Goal: Task Accomplishment & Management: Use online tool/utility

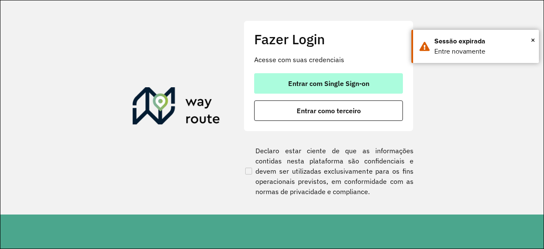
click at [347, 80] on span "Entrar com Single Sign-on" at bounding box center [328, 83] width 81 height 7
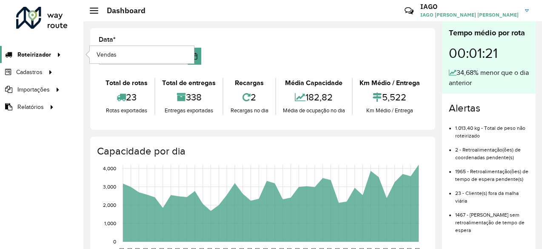
click at [46, 55] on span "Roteirizador" at bounding box center [34, 54] width 34 height 9
click at [56, 55] on icon at bounding box center [57, 54] width 7 height 13
click at [116, 56] on link "Vendas" at bounding box center [142, 54] width 104 height 17
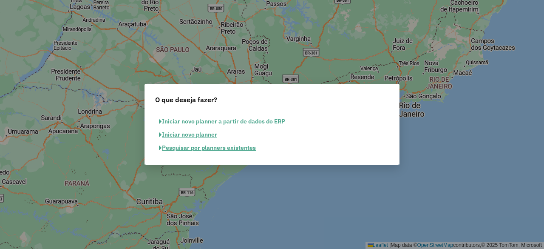
click at [208, 151] on button "Pesquisar por planners existentes" at bounding box center [207, 147] width 105 height 13
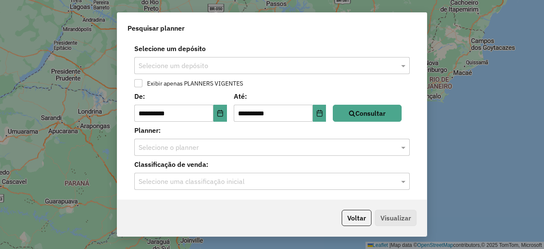
click at [190, 62] on input "text" at bounding box center [264, 66] width 250 height 10
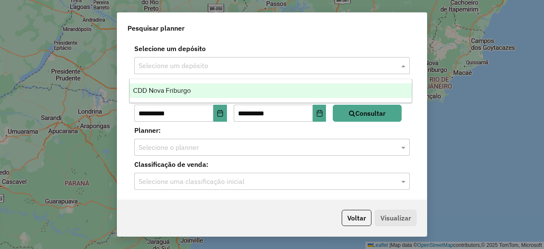
click at [203, 87] on div "CDD Nova Friburgo" at bounding box center [271, 90] width 282 height 14
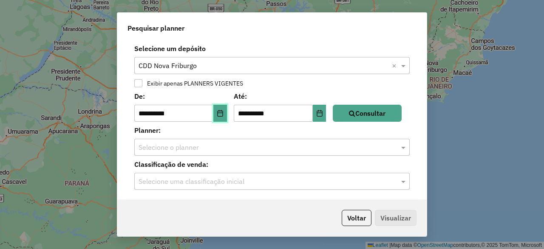
click at [221, 115] on icon "Choose Date" at bounding box center [220, 113] width 6 height 7
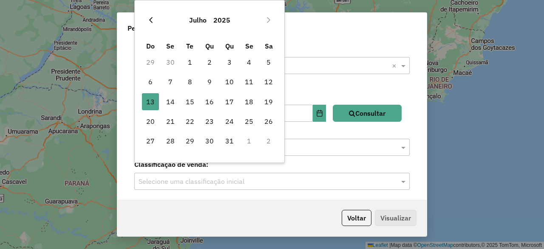
click at [152, 17] on icon "Previous Month" at bounding box center [151, 20] width 7 height 7
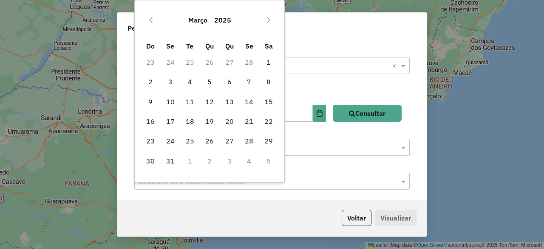
click at [152, 17] on icon "Previous Month" at bounding box center [151, 20] width 7 height 7
click at [208, 67] on span "1" at bounding box center [209, 62] width 17 height 17
type input "**********"
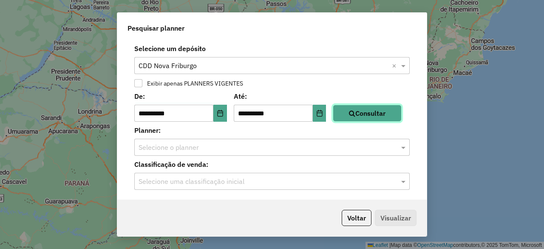
click at [370, 115] on button "Consultar" at bounding box center [367, 113] width 69 height 17
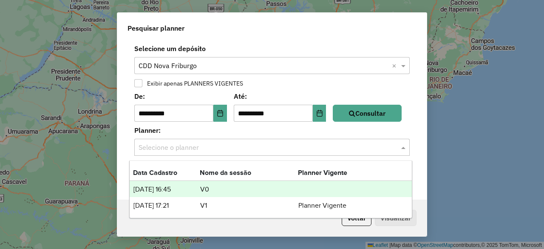
click at [282, 147] on input "text" at bounding box center [264, 147] width 250 height 10
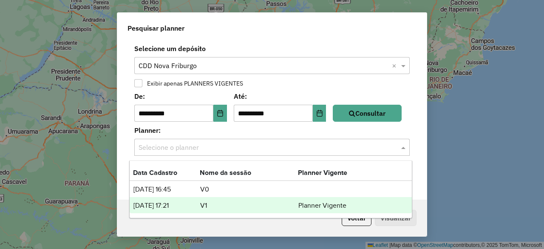
click at [278, 203] on td "V1" at bounding box center [249, 205] width 98 height 11
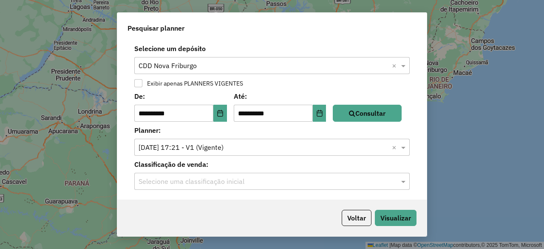
click at [272, 187] on div "Selecione uma classificação inicial" at bounding box center [272, 181] width 276 height 17
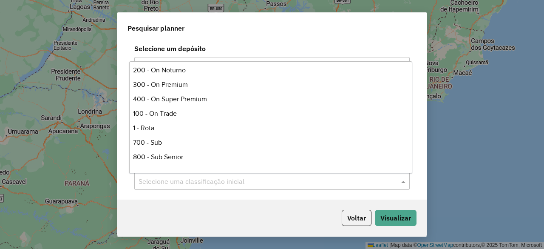
scroll to position [158, 0]
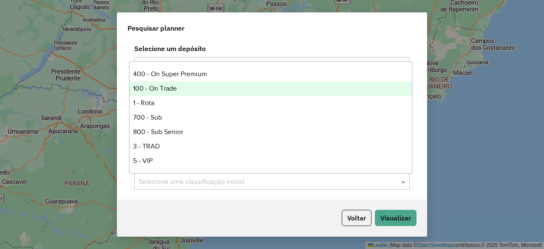
click at [201, 83] on div "100 - On Trade" at bounding box center [271, 88] width 282 height 14
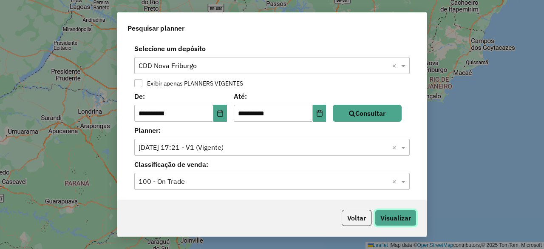
click at [391, 221] on button "Visualizar" at bounding box center [396, 218] width 42 height 16
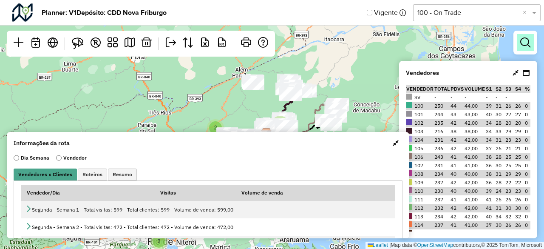
click at [534, 40] on link at bounding box center [525, 42] width 17 height 17
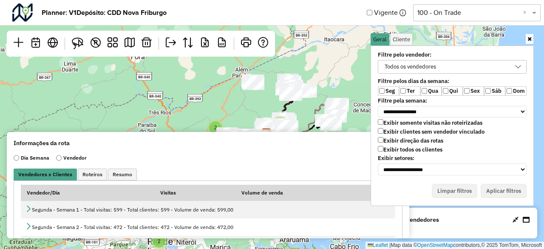
click at [414, 64] on div "Todos os vendedores" at bounding box center [410, 66] width 57 height 13
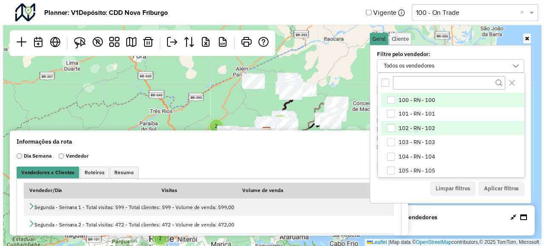
scroll to position [128, 0]
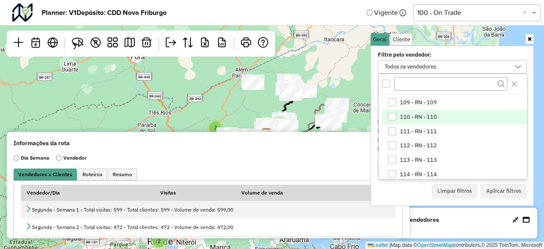
click at [390, 117] on div "110 - RN - 110" at bounding box center [392, 117] width 8 height 8
click at [435, 68] on div "110 - RN - 110" at bounding box center [446, 66] width 128 height 13
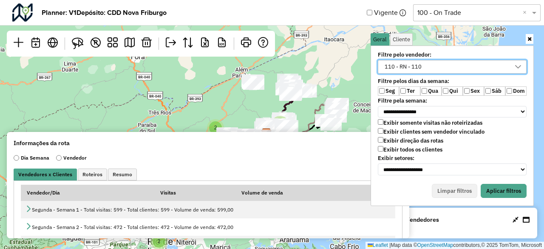
click at [407, 88] on label "Ter" at bounding box center [409, 90] width 21 height 9
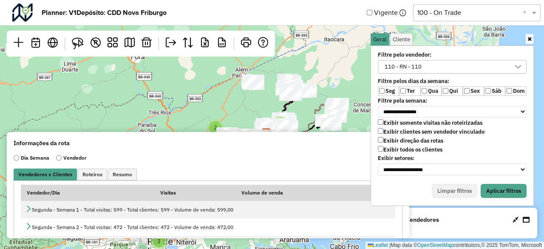
click at [429, 91] on label "Qua" at bounding box center [430, 90] width 21 height 9
click at [509, 187] on button "Aplicar filtros" at bounding box center [504, 191] width 46 height 14
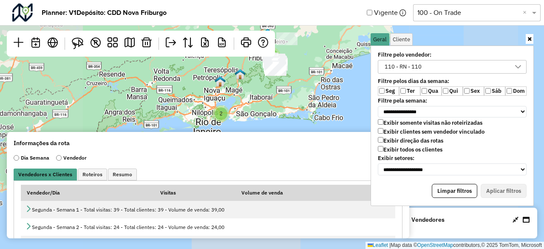
drag, startPoint x: 305, startPoint y: 109, endPoint x: 295, endPoint y: 50, distance: 59.9
click at [295, 50] on div "2 7 Leaflet | Map data © OpenStreetMap contributors,© 2025 TomTom, Microsoft" at bounding box center [272, 124] width 544 height 249
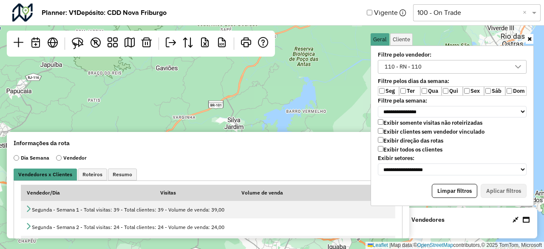
drag, startPoint x: 289, startPoint y: 108, endPoint x: 308, endPoint y: 138, distance: 36.1
click at [308, 138] on hb-planner "**********" at bounding box center [272, 124] width 544 height 249
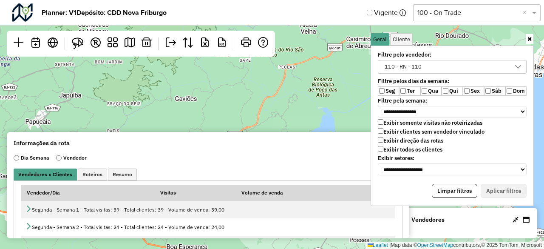
click at [528, 40] on icon at bounding box center [530, 39] width 4 height 6
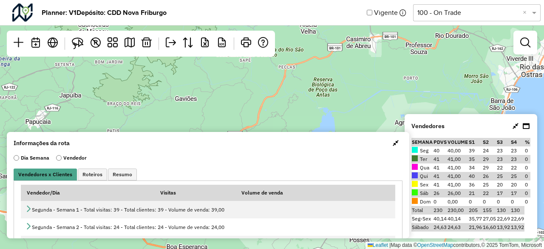
click at [396, 146] on span "button" at bounding box center [396, 142] width 6 height 7
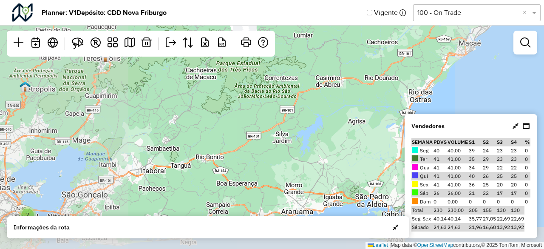
drag, startPoint x: 304, startPoint y: 203, endPoint x: 304, endPoint y: 143, distance: 60.0
click at [304, 143] on div "2 4 Leaflet | Map data © OpenStreetMap contributors,© 2025 TomTom, Microsoft" at bounding box center [272, 124] width 544 height 249
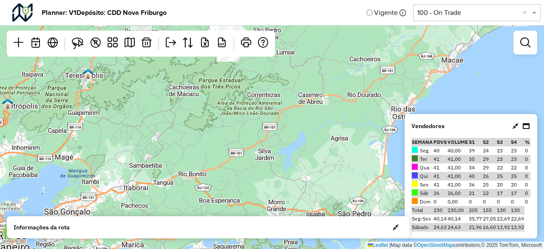
drag, startPoint x: 330, startPoint y: 151, endPoint x: 467, endPoint y: 186, distance: 142.2
click at [467, 186] on hb-planner "Planner: V1 Depósito: CDD Nova Friburgo Vigente Selecione uma opção 100 - On Tr…" at bounding box center [272, 124] width 544 height 249
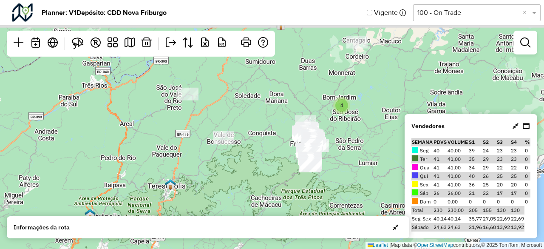
drag, startPoint x: 352, startPoint y: 58, endPoint x: 273, endPoint y: 152, distance: 123.4
click at [273, 152] on div "2 4 Leaflet | Map data © OpenStreetMap contributors,© 2025 TomTom, Microsoft" at bounding box center [272, 124] width 544 height 249
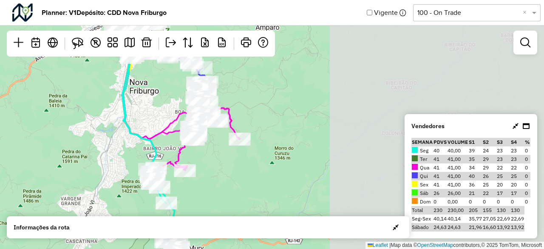
drag, startPoint x: 365, startPoint y: 134, endPoint x: 128, endPoint y: 133, distance: 237.7
click at [128, 133] on icon at bounding box center [153, 130] width 62 height 283
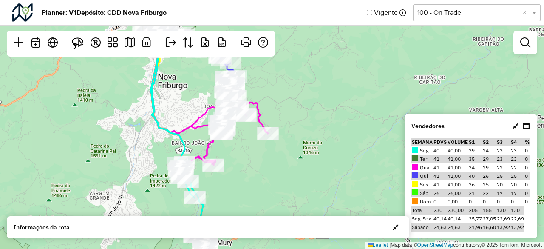
drag, startPoint x: 162, startPoint y: 132, endPoint x: 196, endPoint y: 117, distance: 37.3
click at [196, 117] on icon at bounding box center [183, 126] width 64 height 284
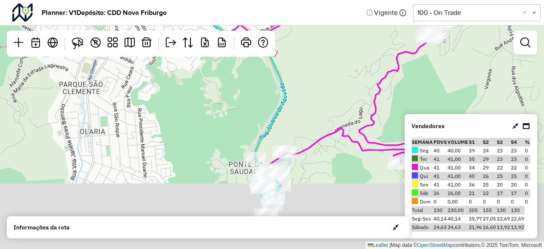
drag, startPoint x: 281, startPoint y: 161, endPoint x: 302, endPoint y: 76, distance: 87.4
click at [310, 38] on div "Leaflet | Map data © OpenStreetMap contributors,© 2025 TomTom, Microsoft" at bounding box center [272, 124] width 544 height 249
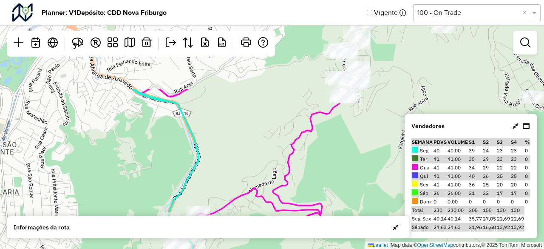
drag, startPoint x: 307, startPoint y: 85, endPoint x: 230, endPoint y: 167, distance: 112.2
click at [204, 202] on div "Leaflet | Map data © OpenStreetMap contributors,© 2025 TomTom, Microsoft" at bounding box center [272, 124] width 544 height 249
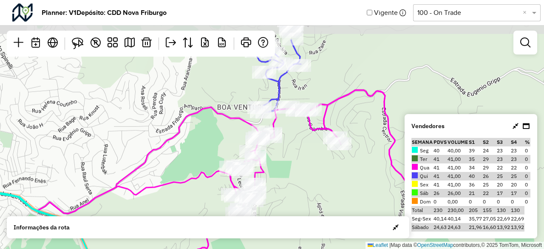
drag, startPoint x: 313, startPoint y: 83, endPoint x: 287, endPoint y: 147, distance: 69.4
click at [287, 147] on div "Leaflet | Map data © OpenStreetMap contributors,© 2025 TomTom, Microsoft" at bounding box center [272, 124] width 544 height 249
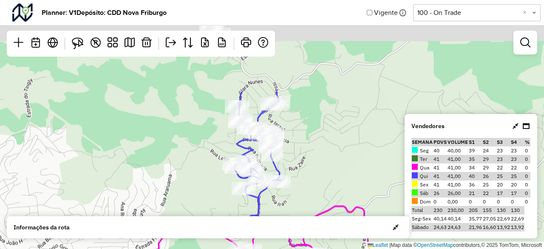
drag, startPoint x: 297, startPoint y: 97, endPoint x: 272, endPoint y: 228, distance: 133.3
click at [272, 228] on hb-planner "Planner: V1 Depósito: CDD Nova Friburgo Vigente Selecione uma opção 100 - On Tr…" at bounding box center [272, 124] width 544 height 249
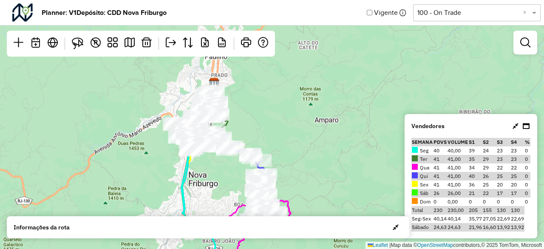
drag, startPoint x: 209, startPoint y: 144, endPoint x: 218, endPoint y: 186, distance: 42.6
click at [218, 186] on div "2 Leaflet | Map data © OpenStreetMap contributors,© 2025 TomTom, Microsoft" at bounding box center [272, 124] width 544 height 249
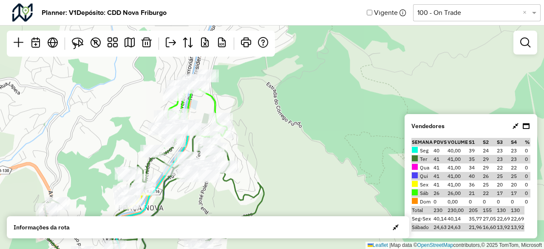
drag, startPoint x: 230, startPoint y: 85, endPoint x: 222, endPoint y: 199, distance: 113.8
click at [222, 199] on div "Leaflet | Map data © OpenStreetMap contributors,© 2025 TomTom, Microsoft" at bounding box center [272, 124] width 544 height 249
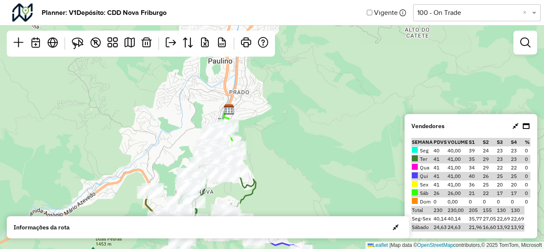
drag, startPoint x: 242, startPoint y: 97, endPoint x: 252, endPoint y: 125, distance: 29.6
click at [252, 125] on div "Leaflet | Map data © OpenStreetMap contributors,© 2025 TomTom, Microsoft" at bounding box center [272, 124] width 544 height 249
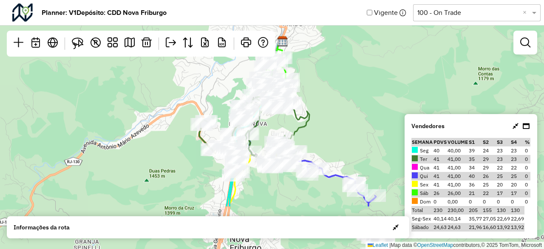
drag, startPoint x: 283, startPoint y: 169, endPoint x: 336, endPoint y: 102, distance: 85.4
click at [336, 102] on div "Leaflet | Map data © OpenStreetMap contributors,© 2025 TomTom, Microsoft" at bounding box center [272, 124] width 544 height 249
click at [522, 47] on em at bounding box center [525, 42] width 10 height 10
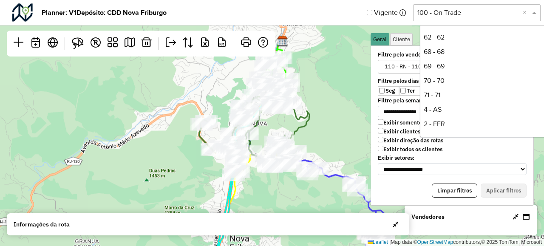
click at [460, 16] on input "text" at bounding box center [469, 13] width 102 height 10
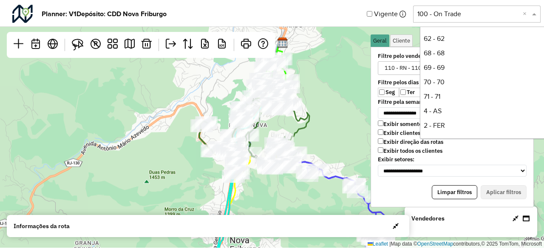
scroll to position [158, 0]
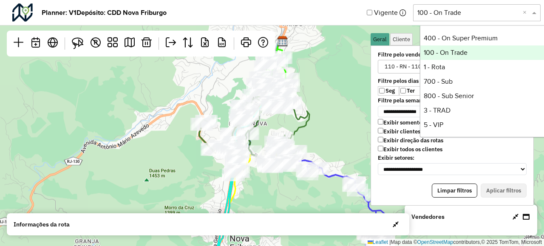
click at [460, 16] on input "text" at bounding box center [469, 13] width 102 height 10
click at [479, 17] on input "text" at bounding box center [469, 13] width 102 height 10
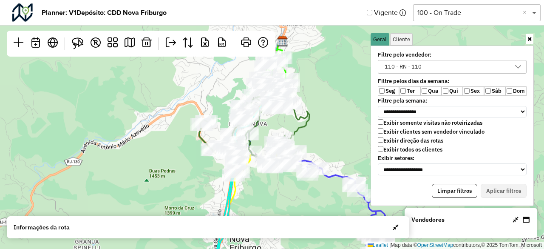
click at [535, 16] on span at bounding box center [535, 13] width 11 height 10
click at [449, 69] on div "110 - RN - 110" at bounding box center [446, 66] width 128 height 13
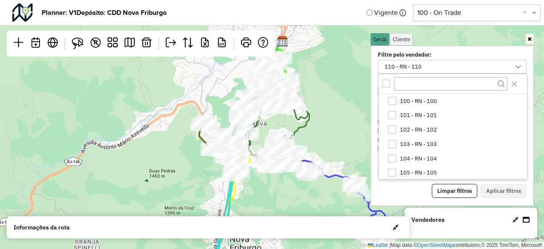
scroll to position [72, 0]
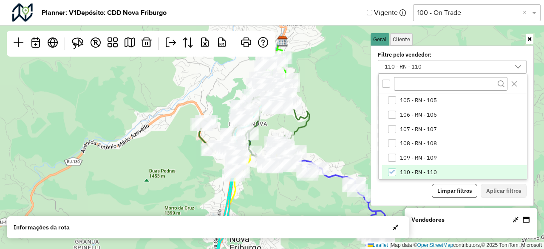
click at [391, 172] on icon "110 - RN - 110" at bounding box center [392, 172] width 6 height 4
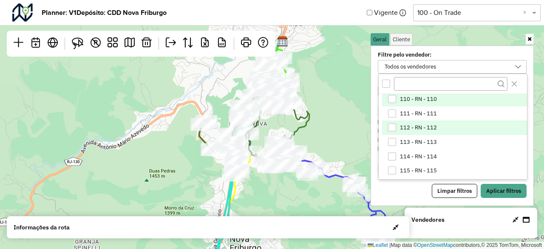
scroll to position [157, 0]
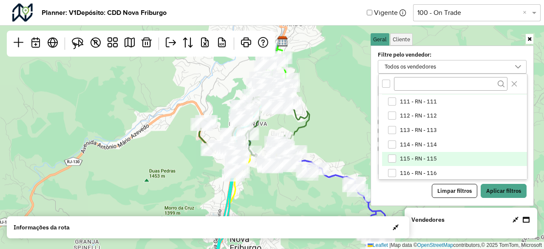
click at [423, 156] on span "115 - RN - 115" at bounding box center [418, 158] width 37 height 7
click at [517, 192] on button "Aplicar filtros" at bounding box center [504, 191] width 46 height 14
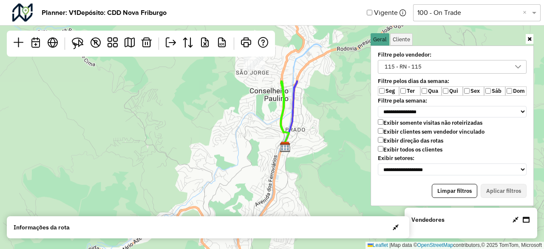
drag, startPoint x: 295, startPoint y: 77, endPoint x: 298, endPoint y: 183, distance: 105.9
click at [298, 183] on div "Leaflet | Map data © OpenStreetMap contributors,© 2025 TomTom, Microsoft" at bounding box center [272, 124] width 544 height 249
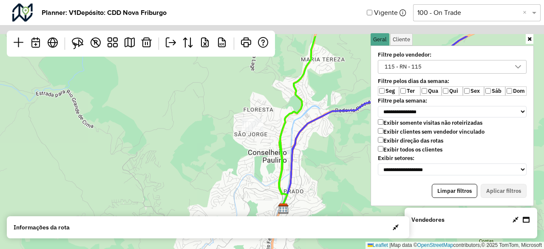
drag, startPoint x: 303, startPoint y: 108, endPoint x: 310, endPoint y: 115, distance: 10.0
click at [297, 187] on div "Leaflet | Map data © OpenStreetMap contributors,© 2025 TomTom, Microsoft" at bounding box center [272, 124] width 544 height 249
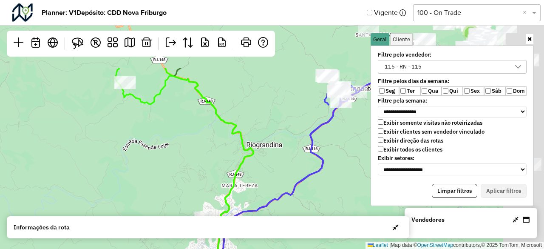
drag, startPoint x: 340, startPoint y: 70, endPoint x: 256, endPoint y: 168, distance: 129.1
click at [257, 168] on div "2 Leaflet | Map data © OpenStreetMap contributors,© 2025 TomTom, Microsoft" at bounding box center [272, 124] width 544 height 249
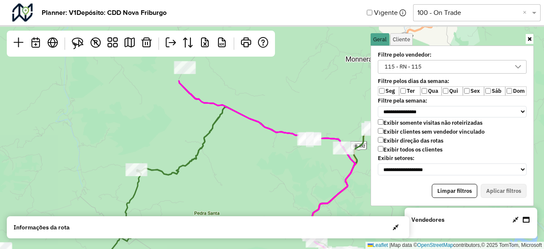
drag, startPoint x: 241, startPoint y: 120, endPoint x: 278, endPoint y: 225, distance: 110.9
click at [278, 225] on hb-planner "**********" at bounding box center [272, 124] width 544 height 249
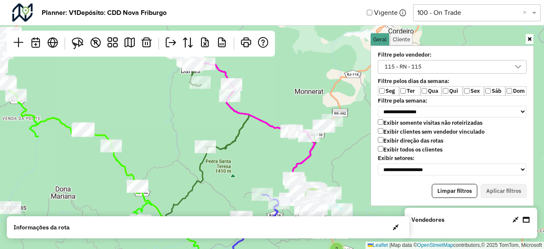
drag, startPoint x: 258, startPoint y: 100, endPoint x: 290, endPoint y: 163, distance: 70.6
click at [290, 163] on div "2 2 Leaflet | Map data © OpenStreetMap contributors,© 2025 TomTom, Microsoft" at bounding box center [272, 124] width 544 height 249
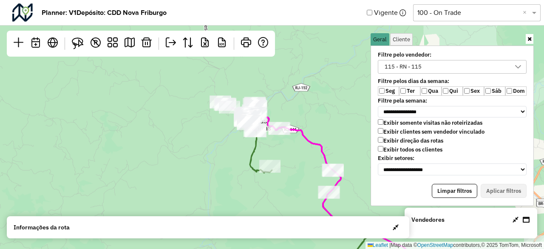
drag, startPoint x: 143, startPoint y: 141, endPoint x: 318, endPoint y: 132, distance: 175.4
click at [318, 132] on div "2 Leaflet | Map data © OpenStreetMap contributors,© 2025 TomTom, Microsoft" at bounding box center [272, 124] width 544 height 249
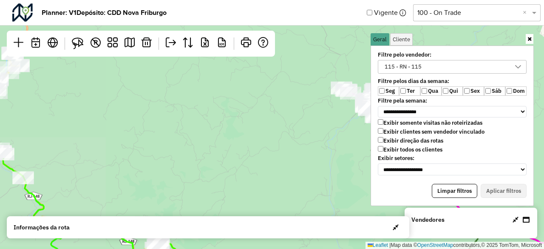
drag, startPoint x: 137, startPoint y: 139, endPoint x: 253, endPoint y: 148, distance: 115.6
click at [253, 148] on div "2 Leaflet | Map data © OpenStreetMap contributors,© 2025 TomTom, Microsoft" at bounding box center [272, 124] width 544 height 249
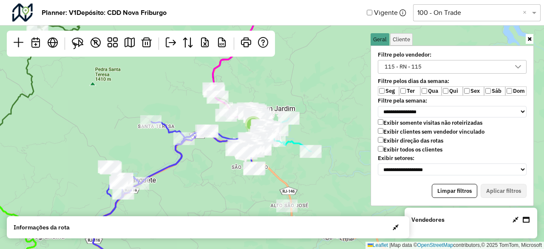
drag, startPoint x: 161, startPoint y: 190, endPoint x: 263, endPoint y: 129, distance: 119.1
click at [263, 129] on div "2 Leaflet | Map data © OpenStreetMap contributors,© 2025 TomTom, Microsoft" at bounding box center [272, 124] width 544 height 249
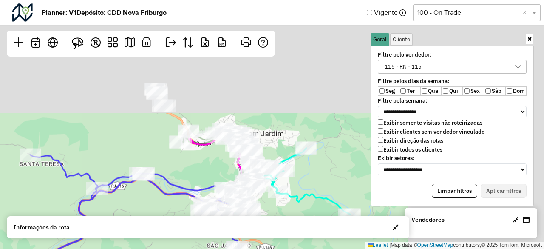
drag, startPoint x: 254, startPoint y: 90, endPoint x: 77, endPoint y: 226, distance: 223.8
click at [30, 247] on div "Leaflet | Map data © OpenStreetMap contributors,© 2025 TomTom, Microsoft" at bounding box center [272, 124] width 544 height 249
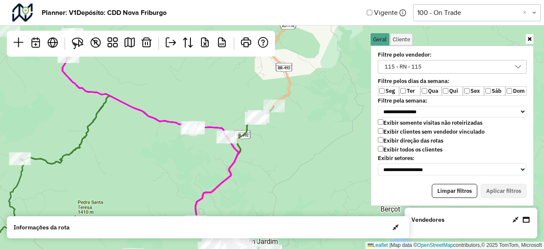
drag, startPoint x: 202, startPoint y: 128, endPoint x: 247, endPoint y: 202, distance: 86.8
click at [247, 202] on div "2 Leaflet | Map data © OpenStreetMap contributors,© 2025 TomTom, Microsoft" at bounding box center [272, 124] width 544 height 249
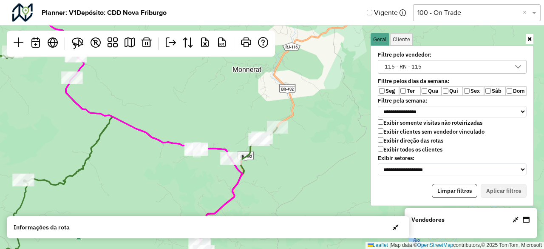
drag, startPoint x: 274, startPoint y: 71, endPoint x: 281, endPoint y: 179, distance: 109.0
click at [281, 179] on div "2 Leaflet | Map data © OpenStreetMap contributors,© 2025 TomTom, Microsoft" at bounding box center [272, 124] width 544 height 249
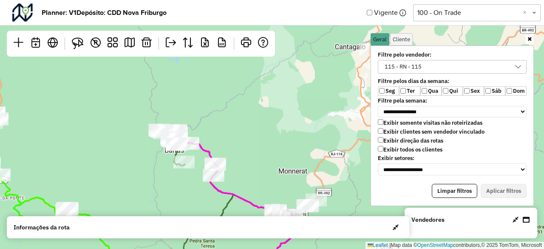
drag, startPoint x: 176, startPoint y: 152, endPoint x: 211, endPoint y: 154, distance: 35.8
click at [211, 154] on icon at bounding box center [229, 203] width 140 height 147
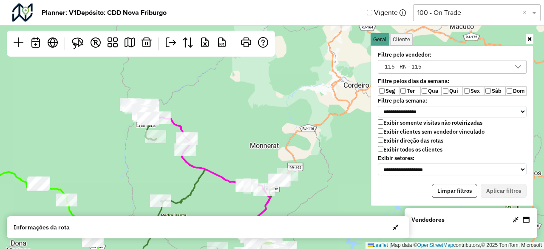
drag, startPoint x: 337, startPoint y: 153, endPoint x: 297, endPoint y: 117, distance: 53.9
click at [297, 118] on div "2 2 Leaflet | Map data © OpenStreetMap contributors,© 2025 TomTom, Microsoft" at bounding box center [272, 124] width 544 height 249
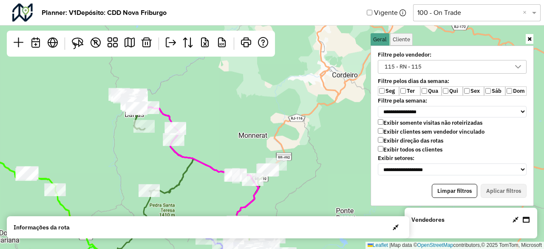
click at [432, 62] on div "115 - RN - 115" at bounding box center [446, 66] width 128 height 13
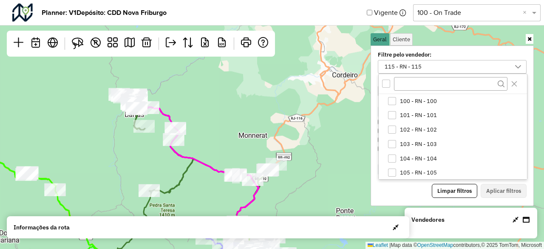
scroll to position [144, 0]
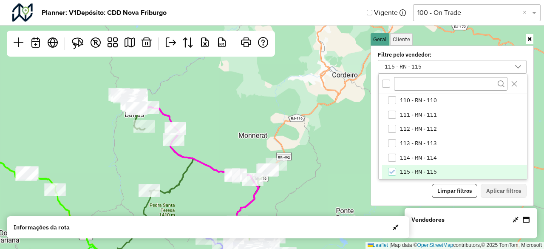
click at [392, 169] on icon "115 - RN - 115" at bounding box center [392, 172] width 6 height 6
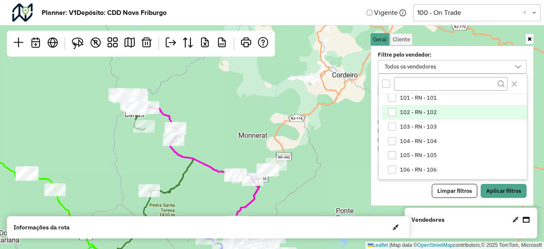
scroll to position [17, 0]
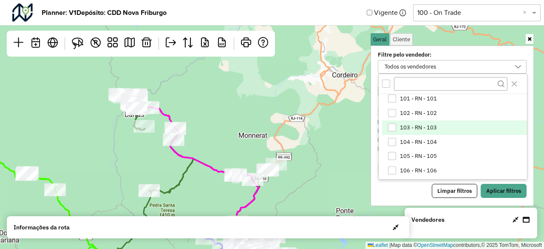
click at [398, 122] on li "103 - RN - 103" at bounding box center [454, 127] width 145 height 14
click at [498, 195] on div "Filtre pelo vendedor: 103 - RN - 103 100 - RN - 100 101 - RN - 101 102 - RN - 1…" at bounding box center [452, 125] width 163 height 160
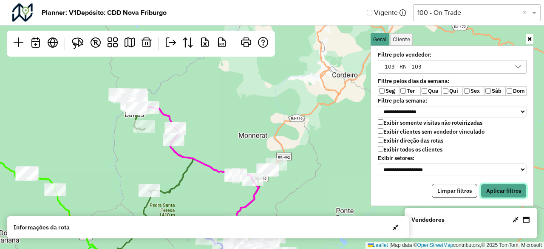
click at [498, 190] on button "Aplicar filtros" at bounding box center [504, 191] width 46 height 14
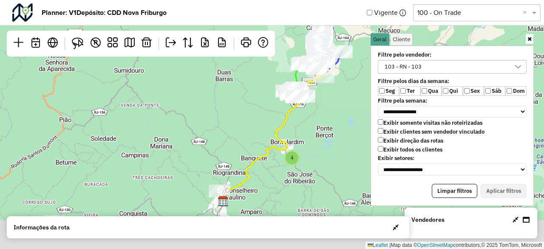
drag, startPoint x: 288, startPoint y: 166, endPoint x: 355, endPoint y: 82, distance: 107.7
click at [355, 82] on div "4 Leaflet | Map data © OpenStreetMap contributors,© 2025 TomTom, Microsoft" at bounding box center [272, 124] width 544 height 249
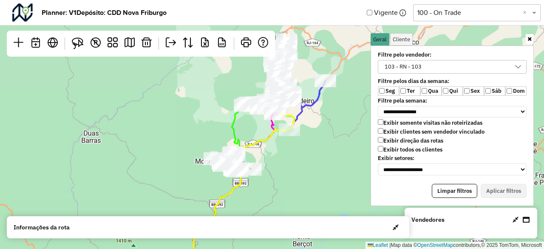
drag, startPoint x: 314, startPoint y: 94, endPoint x: 281, endPoint y: 187, distance: 98.2
click at [281, 187] on div "2 2 Leaflet | Map data © OpenStreetMap contributors,© 2025 TomTom, Microsoft" at bounding box center [272, 124] width 544 height 249
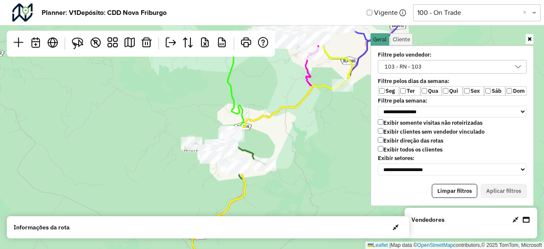
click at [410, 65] on div "103 - RN - 103" at bounding box center [403, 66] width 43 height 13
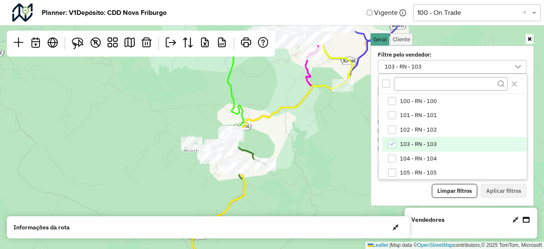
click at [390, 147] on div "103 - RN - 103" at bounding box center [392, 144] width 8 height 8
click at [516, 233] on div "Vendedores Semana PDVs Volume S1 S2 S3 S4 % Seg 38 38,00 34 33 29 29 0 Ter 40 4…" at bounding box center [471, 222] width 133 height 31
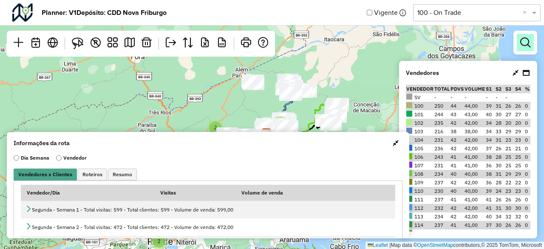
click at [522, 50] on link at bounding box center [525, 42] width 17 height 17
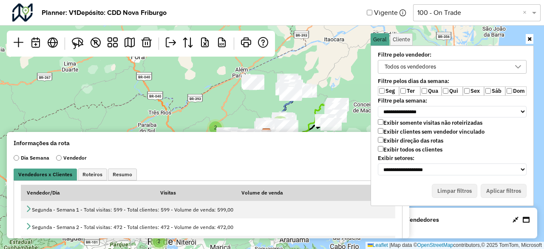
click at [522, 50] on div "**********" at bounding box center [452, 113] width 159 height 127
